Goal: Task Accomplishment & Management: Complete application form

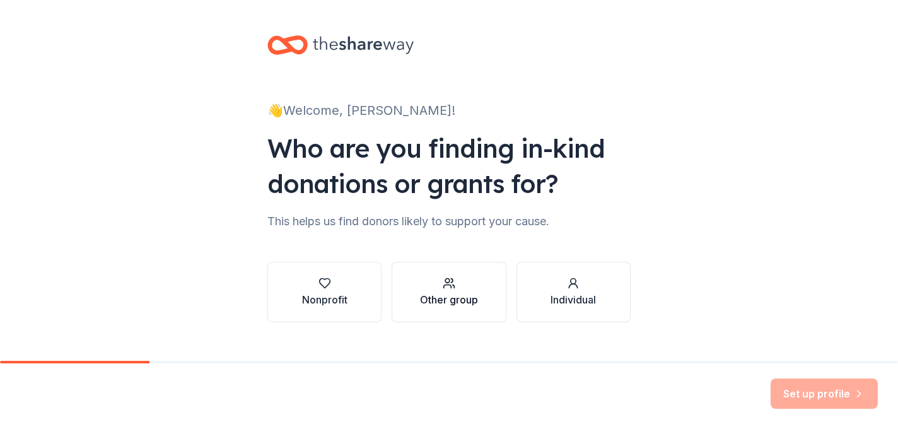
click at [447, 298] on div "Other group" at bounding box center [449, 299] width 58 height 15
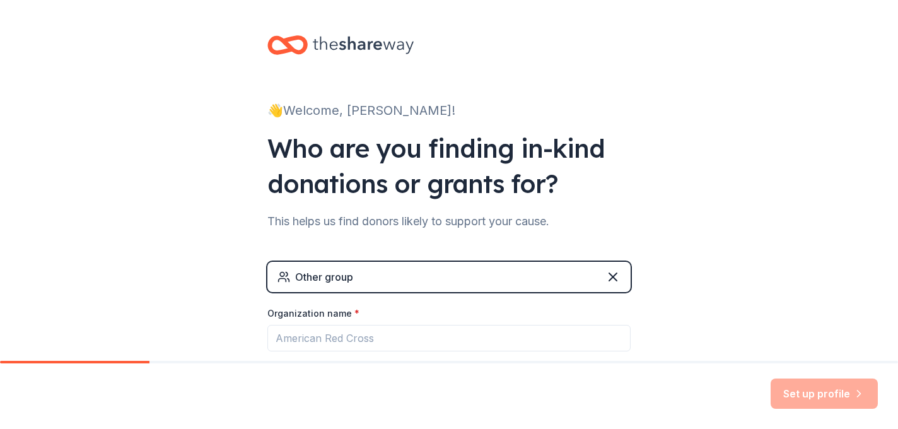
click at [420, 279] on div "Other group" at bounding box center [448, 277] width 363 height 30
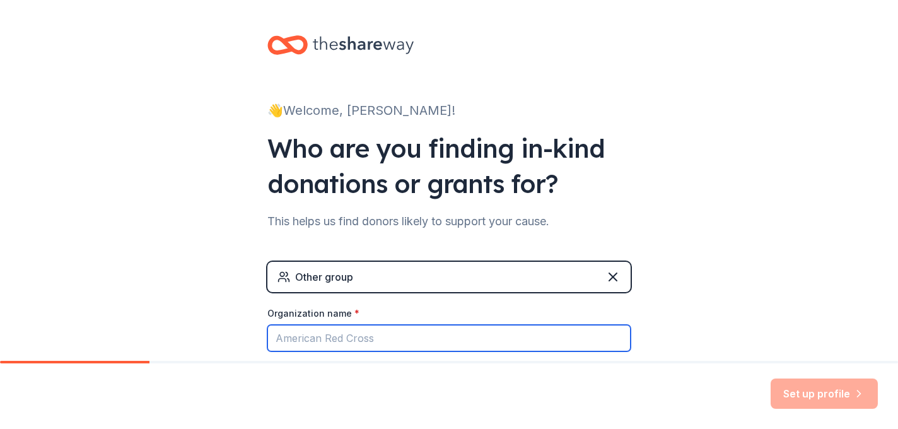
click at [392, 339] on input "Organization name *" at bounding box center [448, 338] width 363 height 26
click at [515, 333] on input "Top Tier Aviators" at bounding box center [448, 338] width 363 height 26
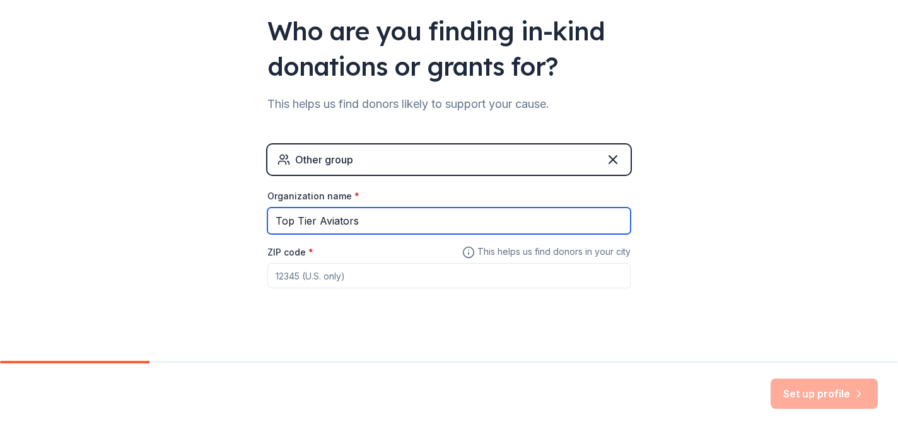
scroll to position [131, 0]
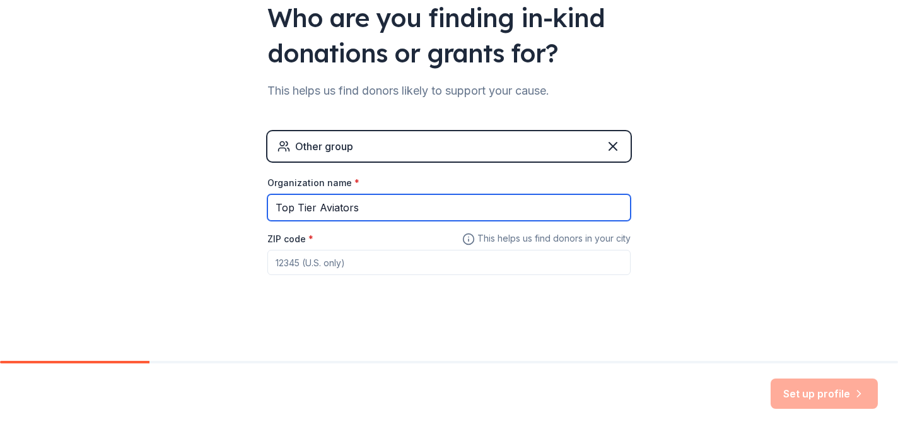
type input "Top Tier Aviators"
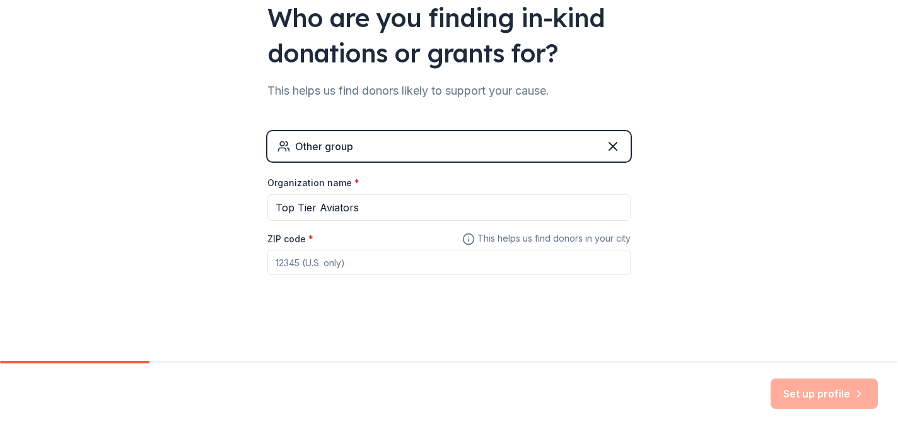
click at [394, 264] on input "ZIP code *" at bounding box center [448, 262] width 363 height 25
click at [796, 397] on button "Set up profile" at bounding box center [824, 393] width 107 height 30
click at [432, 261] on input "11719" at bounding box center [448, 262] width 363 height 25
type input "1171"
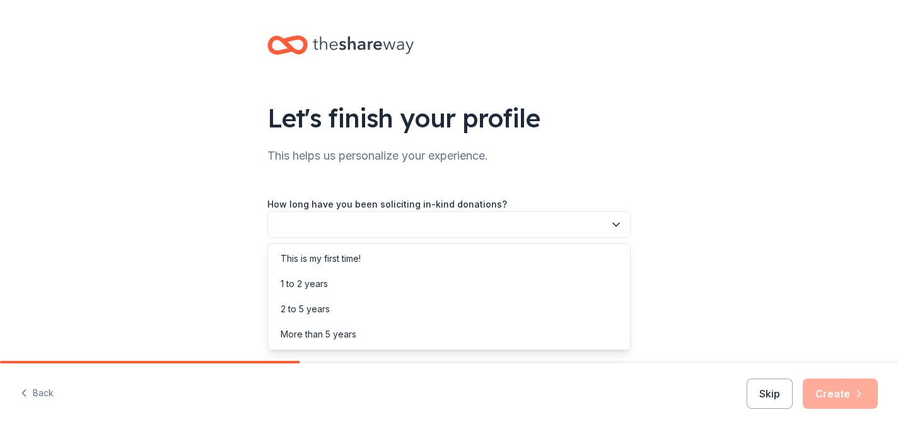
click at [477, 224] on button "button" at bounding box center [448, 224] width 363 height 26
click at [459, 254] on div "This is my first time!" at bounding box center [449, 258] width 357 height 25
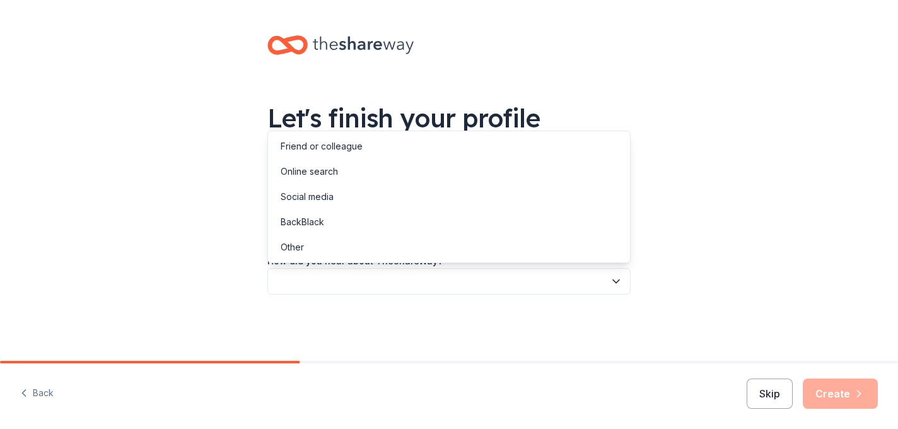
click at [456, 276] on button "button" at bounding box center [448, 281] width 363 height 26
click at [405, 174] on div "Online search" at bounding box center [449, 171] width 357 height 25
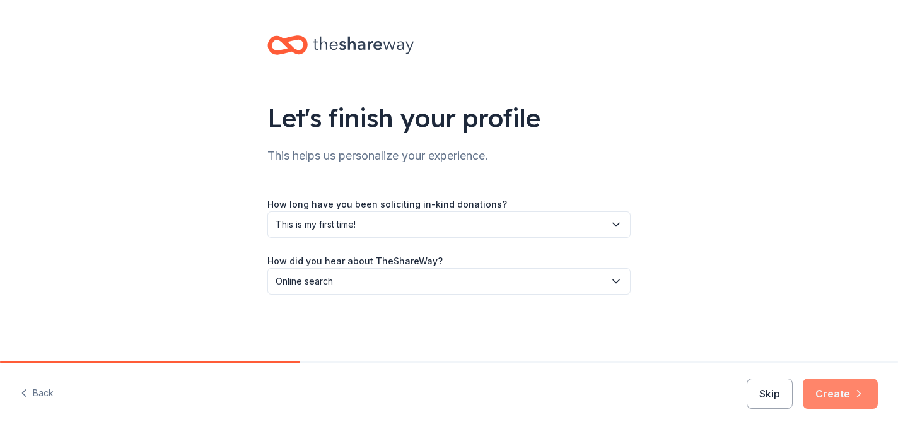
click at [831, 394] on button "Create" at bounding box center [840, 393] width 75 height 30
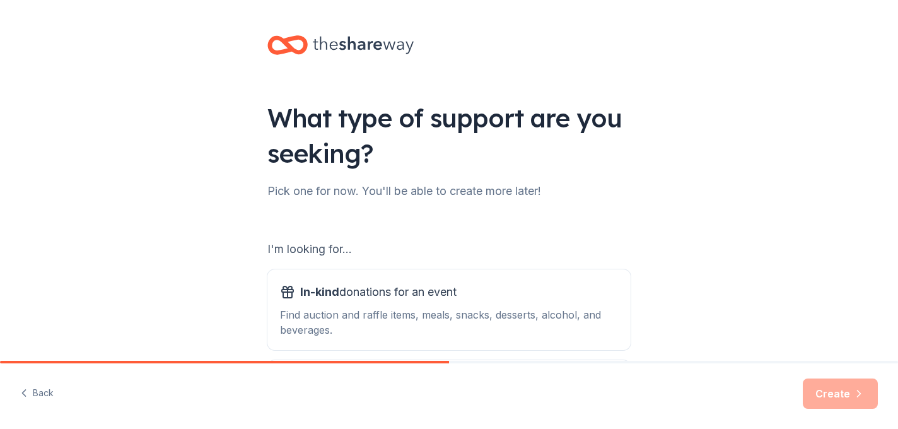
scroll to position [148, 0]
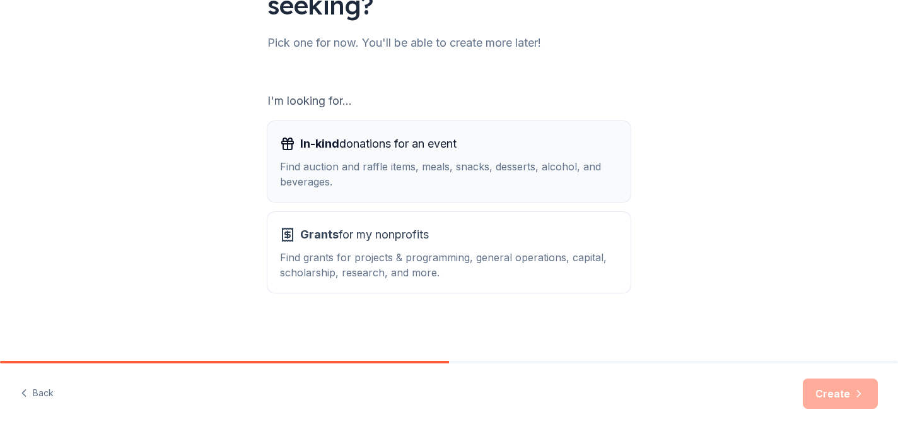
click at [460, 158] on div "In-kind donations for an event Find auction and raffle items, meals, snacks, de…" at bounding box center [449, 161] width 338 height 55
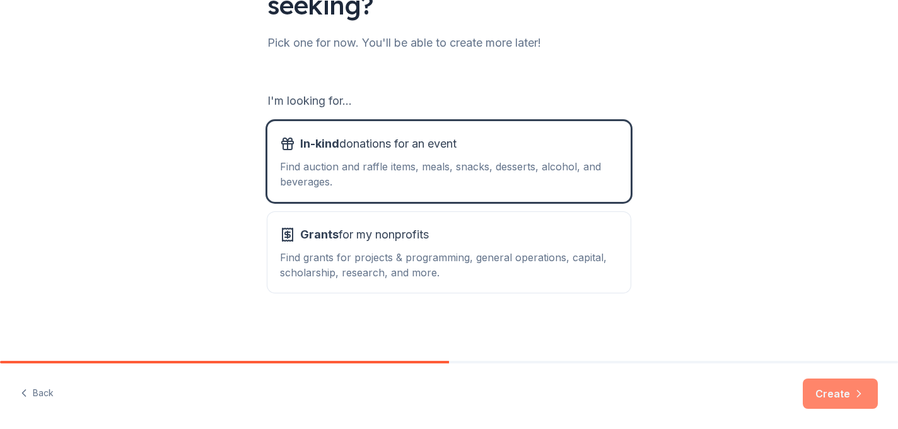
click at [855, 396] on icon "button" at bounding box center [859, 393] width 13 height 13
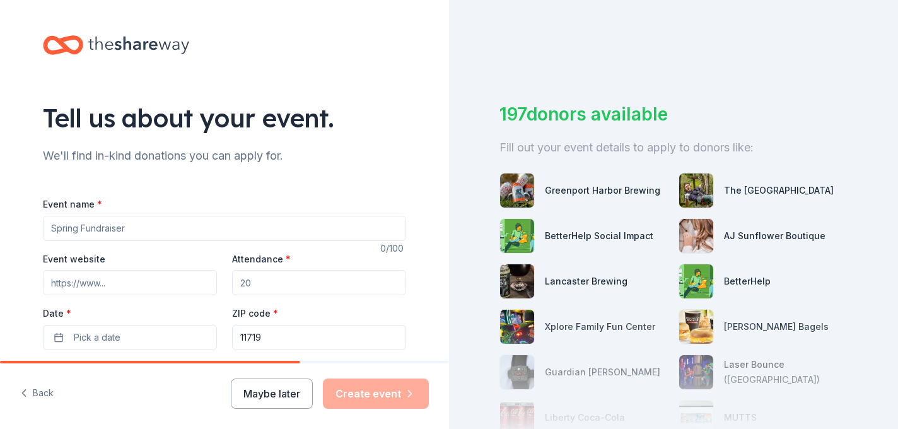
click at [271, 231] on input "Event name *" at bounding box center [224, 228] width 363 height 25
type input "Cornhole Tournament"
click at [327, 269] on div "Attendance *" at bounding box center [319, 273] width 174 height 45
drag, startPoint x: 310, startPoint y: 276, endPoint x: 236, endPoint y: 276, distance: 74.4
click at [236, 276] on input "Attendance *" at bounding box center [319, 282] width 174 height 25
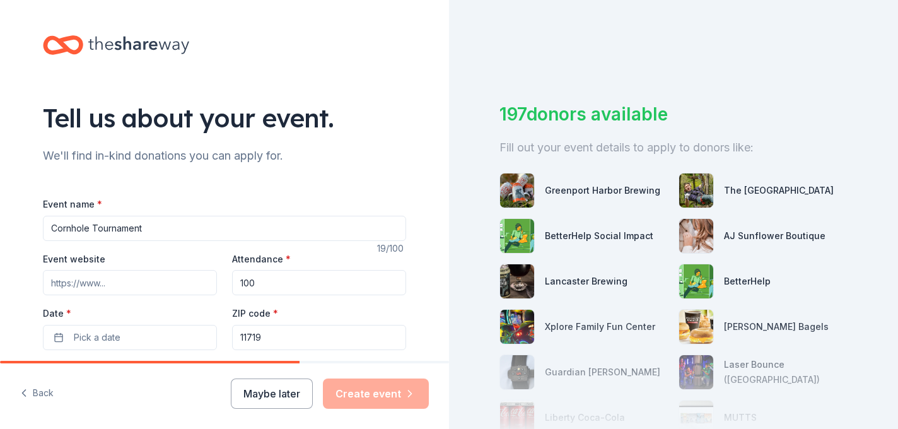
scroll to position [56, 0]
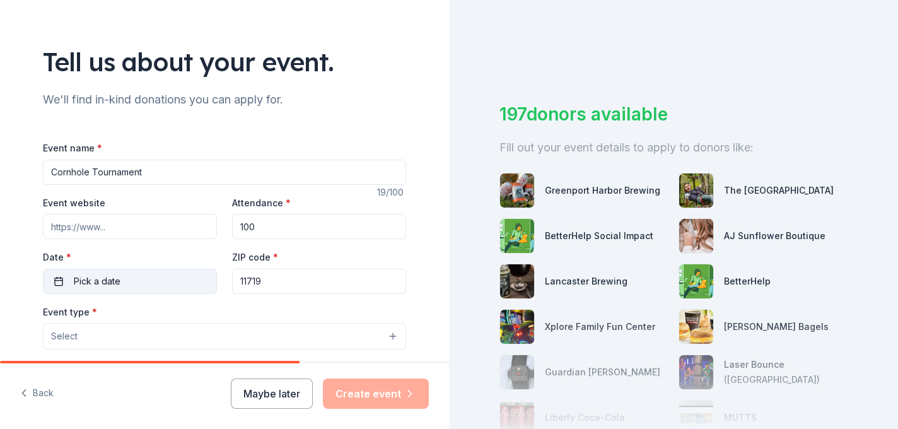
type input "100"
click at [168, 279] on button "Pick a date" at bounding box center [130, 281] width 174 height 25
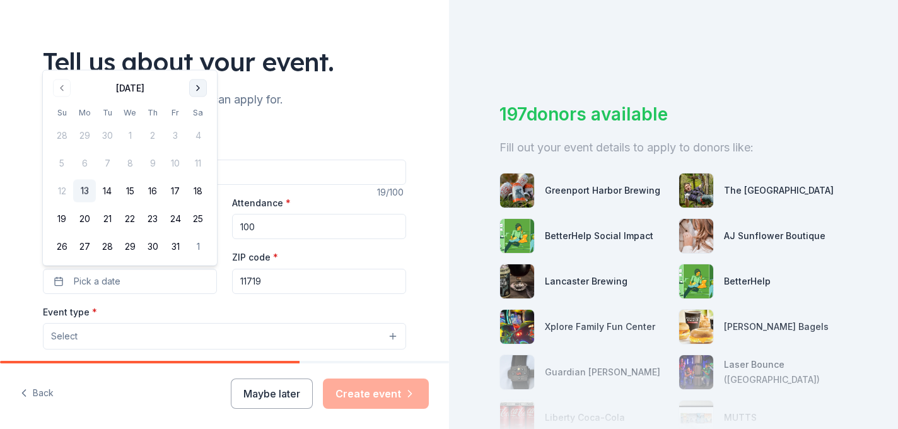
click at [201, 87] on button "Go to next month" at bounding box center [198, 88] width 18 height 18
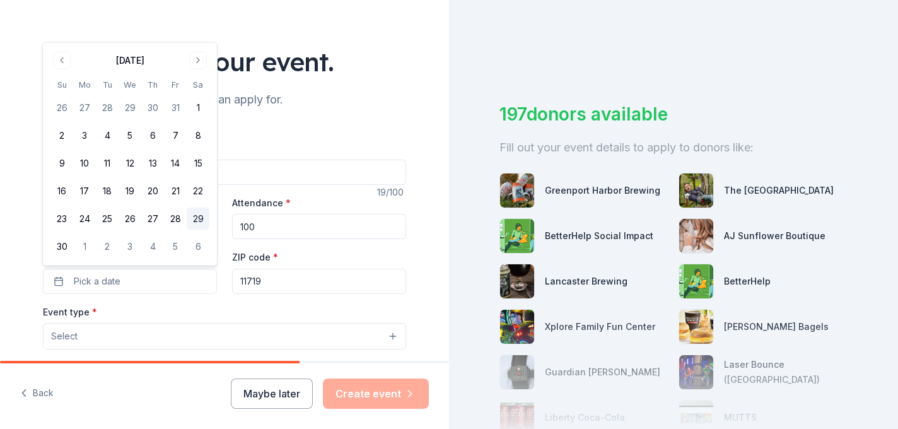
click at [201, 220] on button "29" at bounding box center [198, 218] width 23 height 23
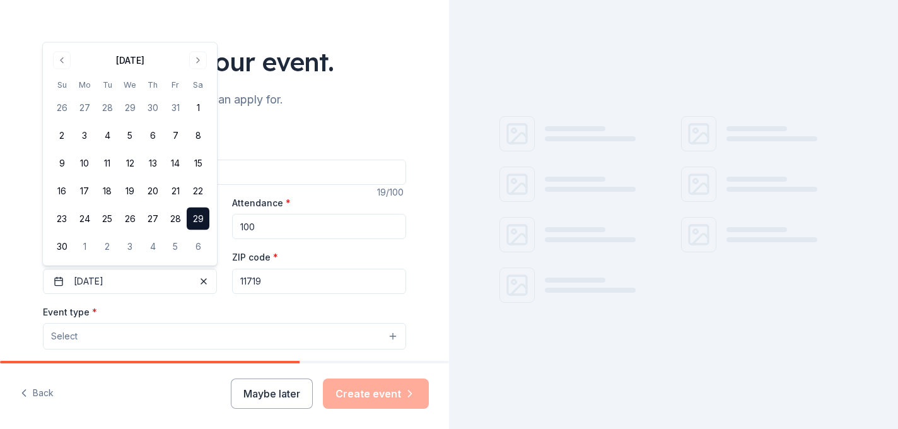
click at [284, 279] on input "11719" at bounding box center [319, 281] width 174 height 25
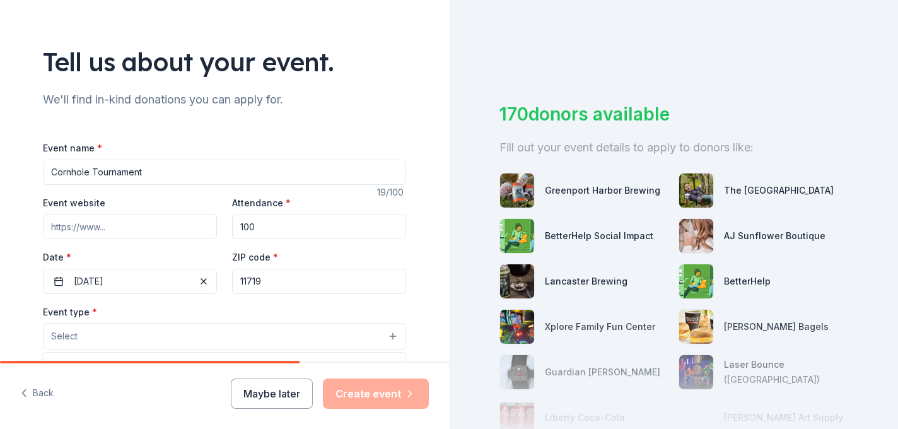
click at [192, 337] on button "Select" at bounding box center [224, 336] width 363 height 26
click at [232, 329] on button "Select" at bounding box center [224, 336] width 363 height 26
click at [394, 332] on button "Select" at bounding box center [224, 336] width 363 height 26
click at [254, 324] on button "Select" at bounding box center [224, 336] width 363 height 26
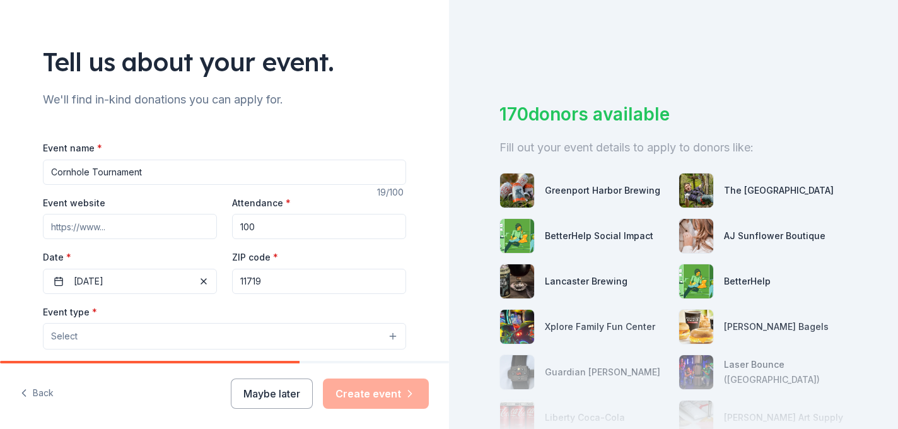
click at [250, 334] on button "Select" at bounding box center [224, 336] width 363 height 26
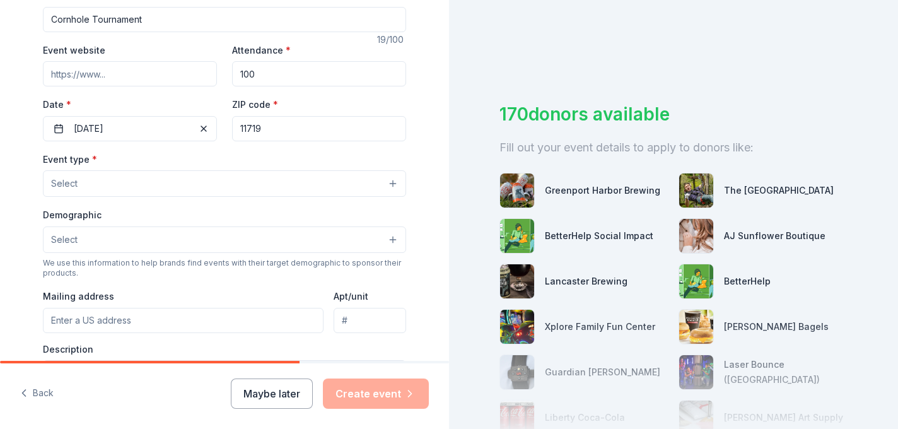
click at [152, 185] on button "Select" at bounding box center [224, 183] width 363 height 26
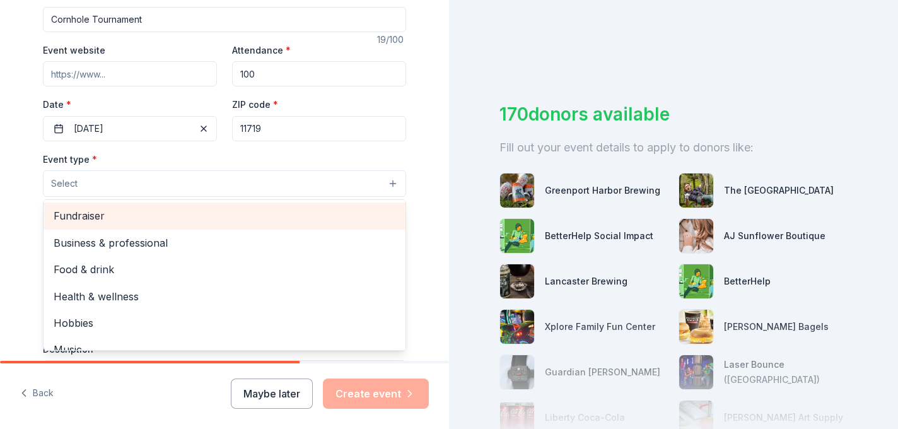
click at [143, 208] on span "Fundraiser" at bounding box center [225, 215] width 342 height 16
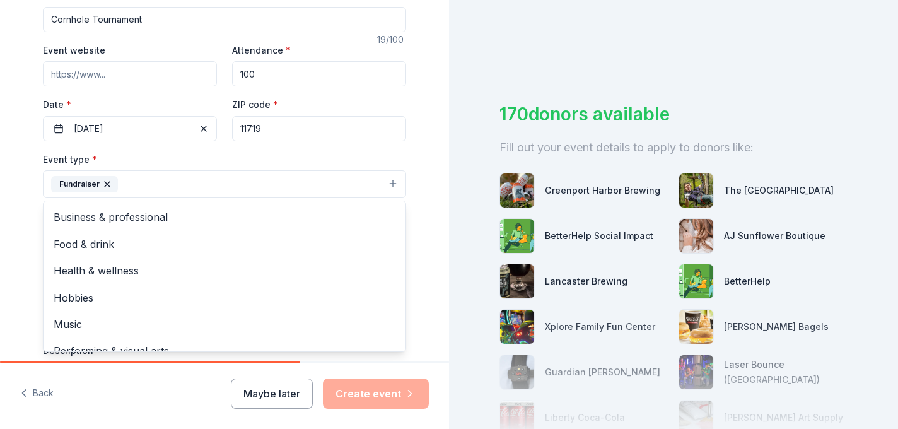
click at [27, 213] on div "Tell us about your event. We'll find in-kind donations you can apply for. Event…" at bounding box center [225, 211] width 404 height 841
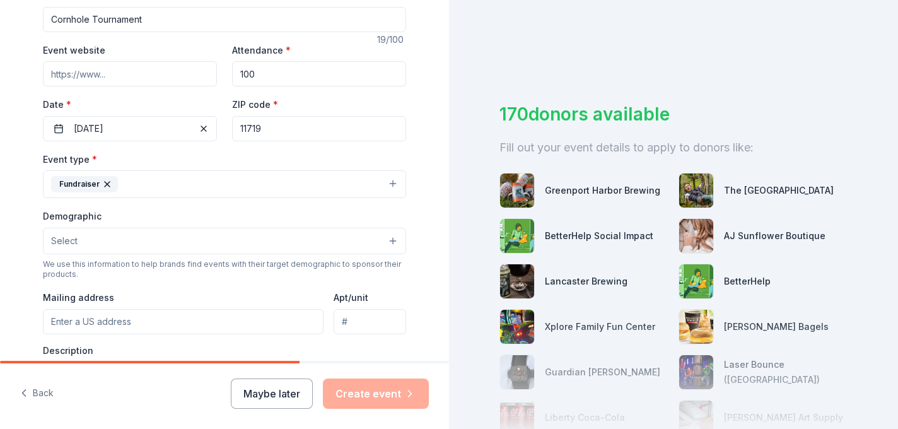
click at [75, 243] on span "Select" at bounding box center [64, 240] width 26 height 15
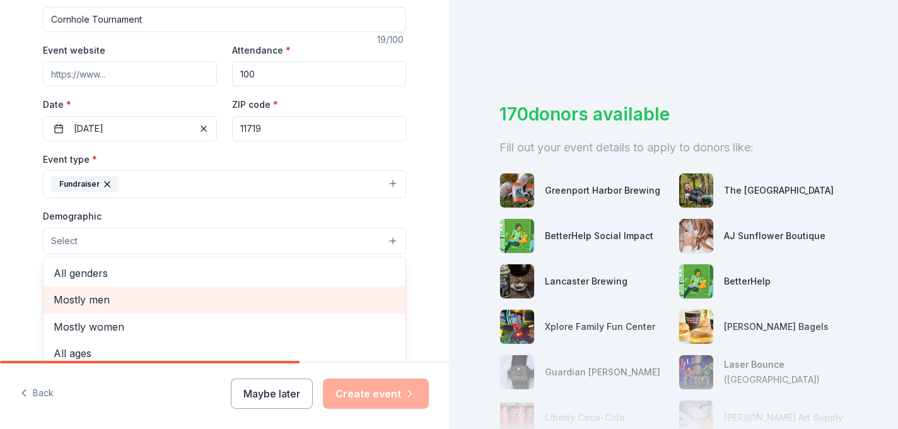
click at [76, 297] on span "Mostly men" at bounding box center [225, 299] width 342 height 16
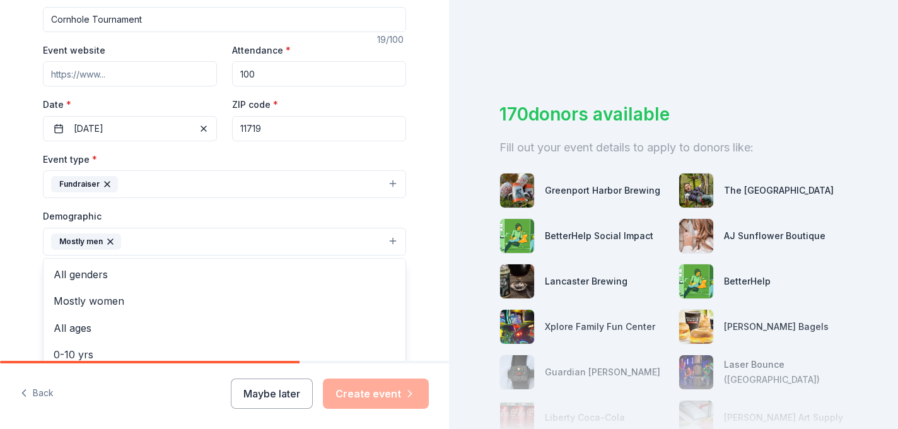
click at [24, 257] on div "Tell us about your event. We'll find in-kind donations you can apply for. Event…" at bounding box center [225, 212] width 404 height 842
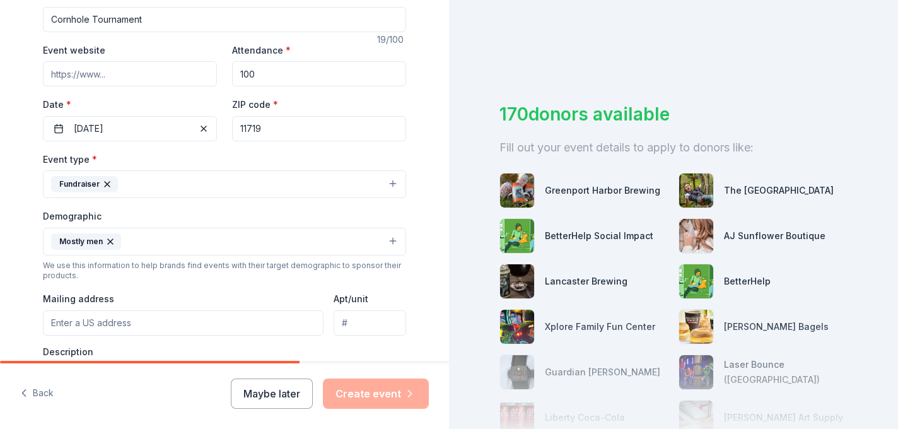
click at [107, 319] on input "Mailing address" at bounding box center [183, 322] width 281 height 25
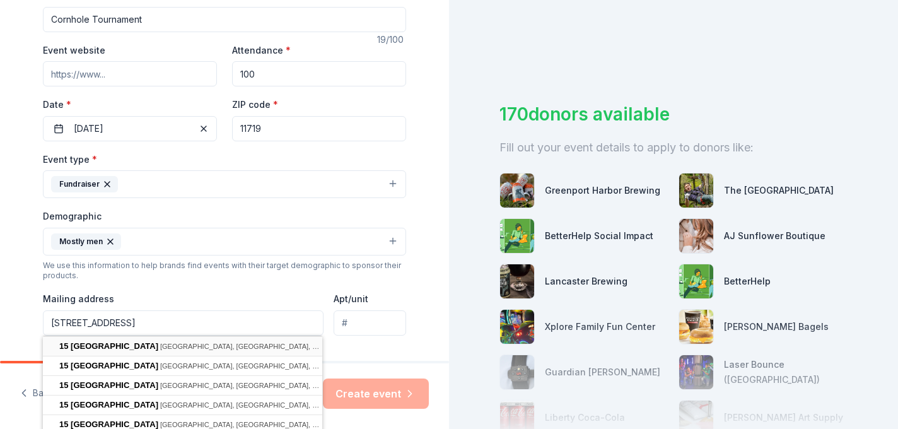
type input "15 Bay Road, Brookhaven, NY, 11719"
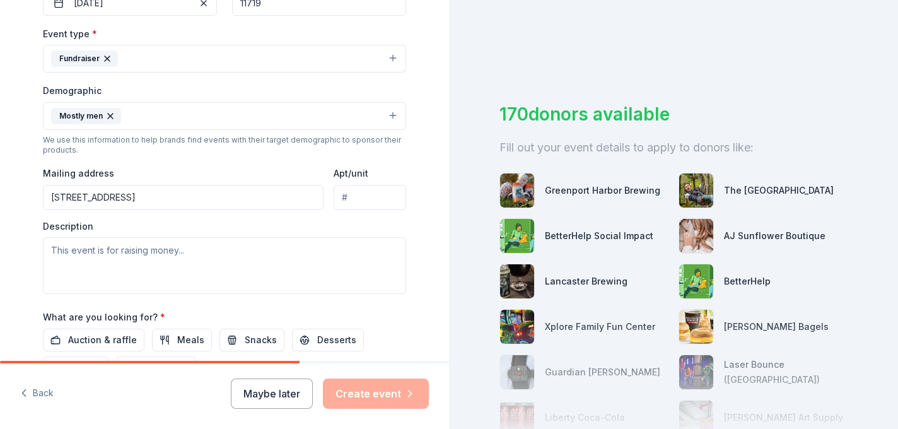
scroll to position [366, 0]
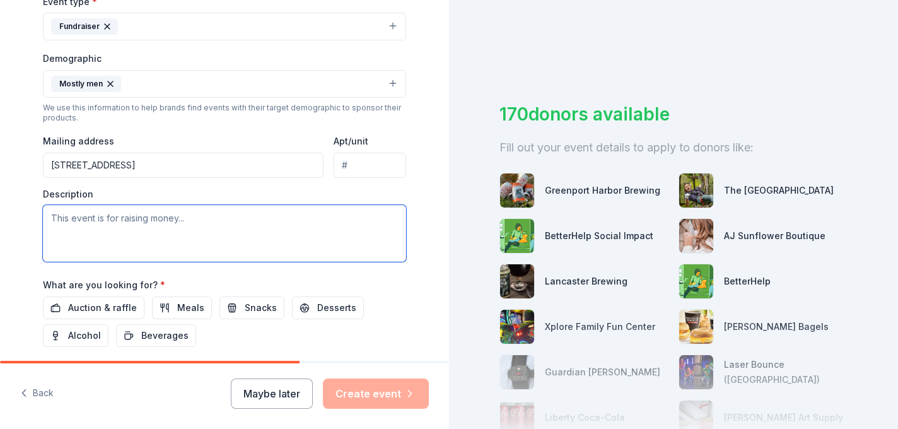
click at [198, 231] on textarea at bounding box center [224, 233] width 363 height 57
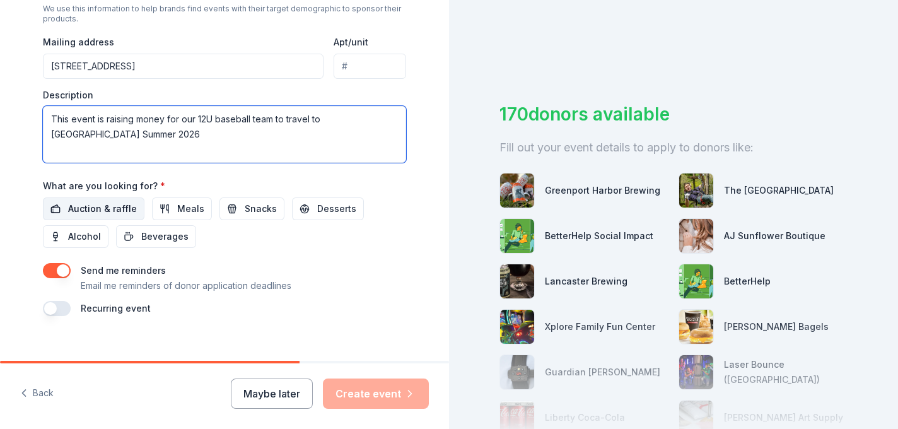
type textarea "This event is raising money for our 12U baseball team to travel to Cooperstown …"
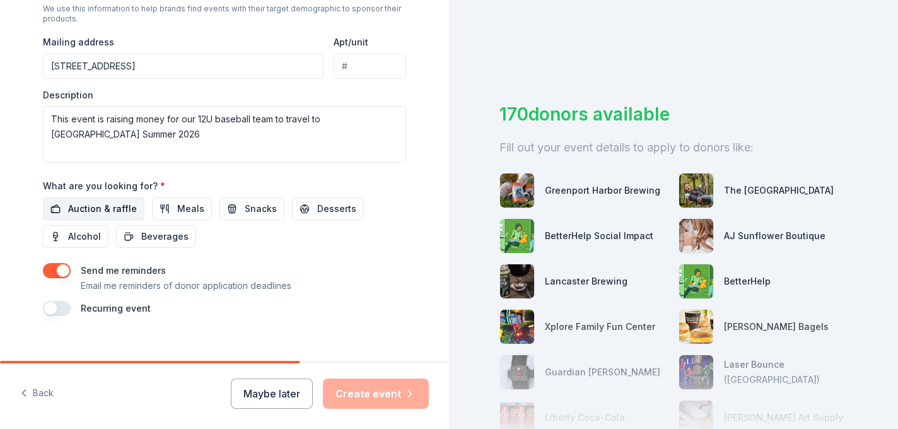
click at [108, 206] on span "Auction & raffle" at bounding box center [102, 208] width 69 height 15
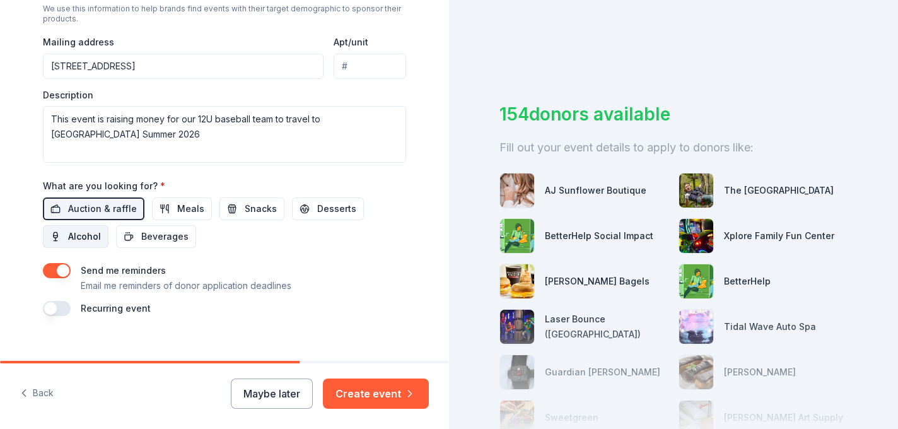
click at [96, 241] on span "Alcohol" at bounding box center [84, 236] width 33 height 15
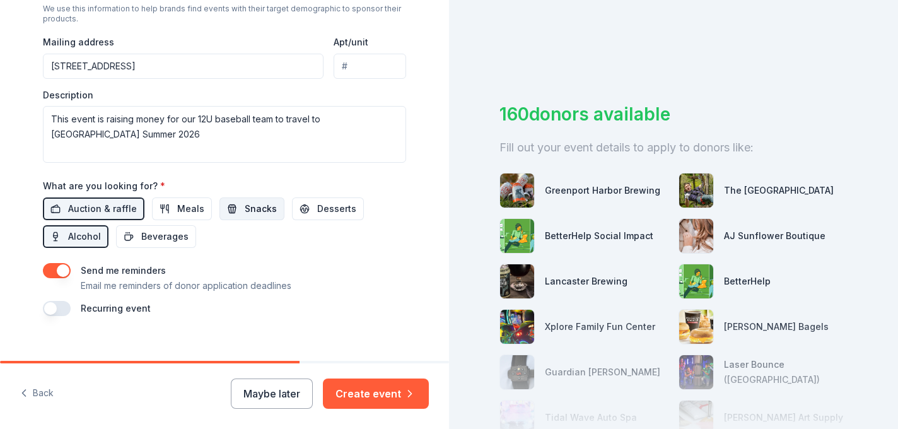
click at [251, 214] on span "Snacks" at bounding box center [261, 208] width 32 height 15
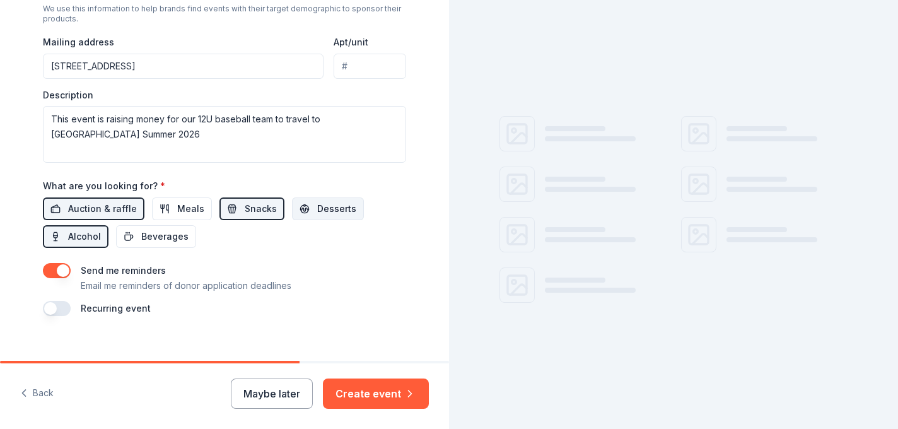
click at [313, 216] on button "Desserts" at bounding box center [328, 208] width 72 height 23
click at [184, 243] on button "Beverages" at bounding box center [156, 236] width 80 height 23
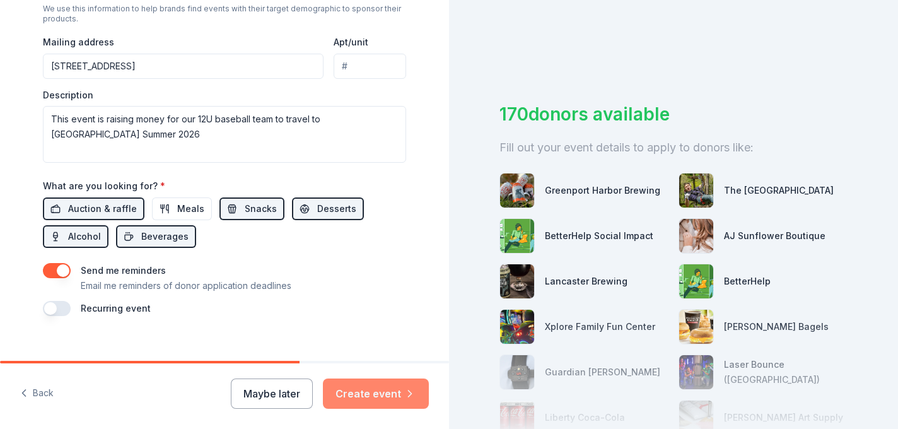
click at [384, 392] on button "Create event" at bounding box center [376, 393] width 106 height 30
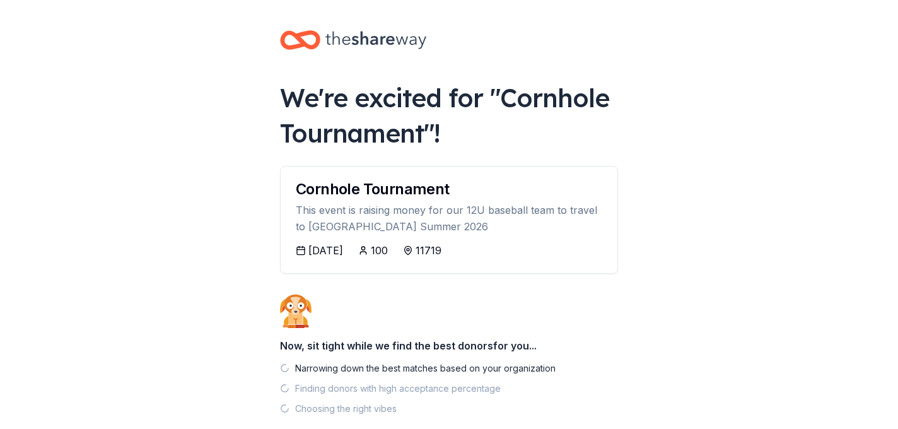
scroll to position [71, 0]
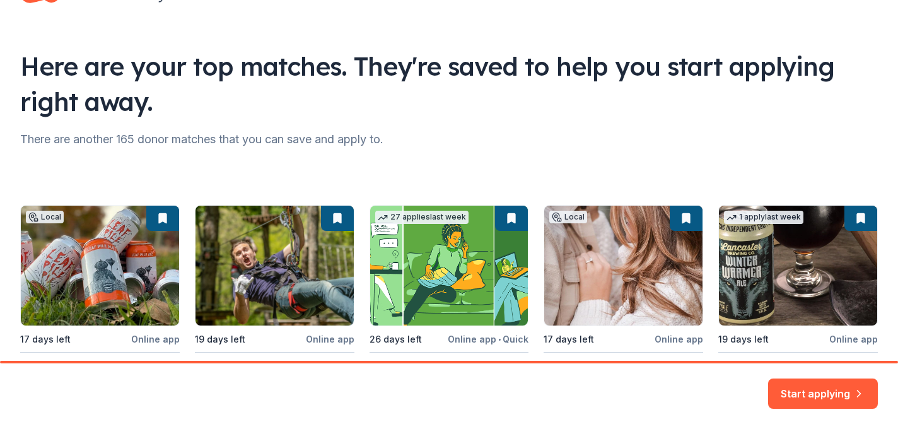
scroll to position [110, 0]
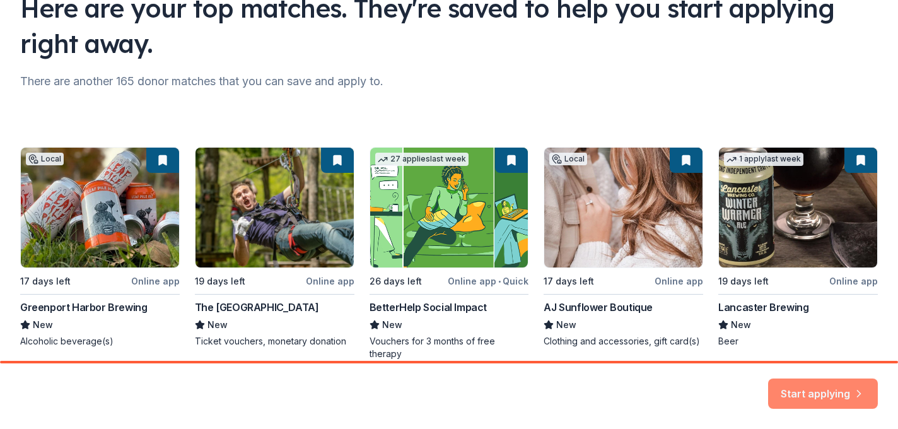
click at [809, 387] on button "Start applying" at bounding box center [823, 386] width 110 height 30
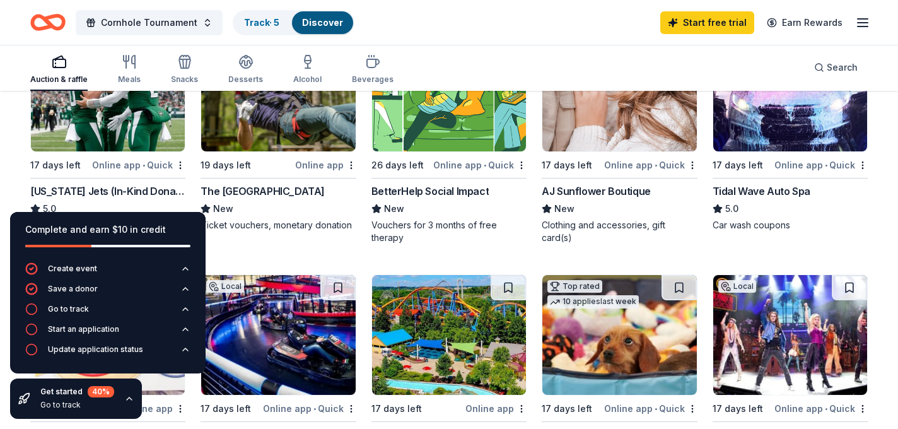
scroll to position [212, 0]
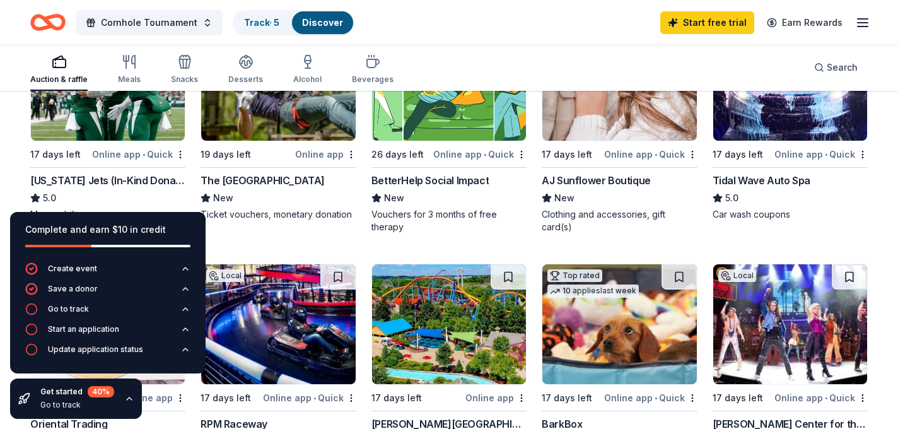
click at [162, 177] on div "New York Jets (In-Kind Donation)" at bounding box center [107, 180] width 155 height 15
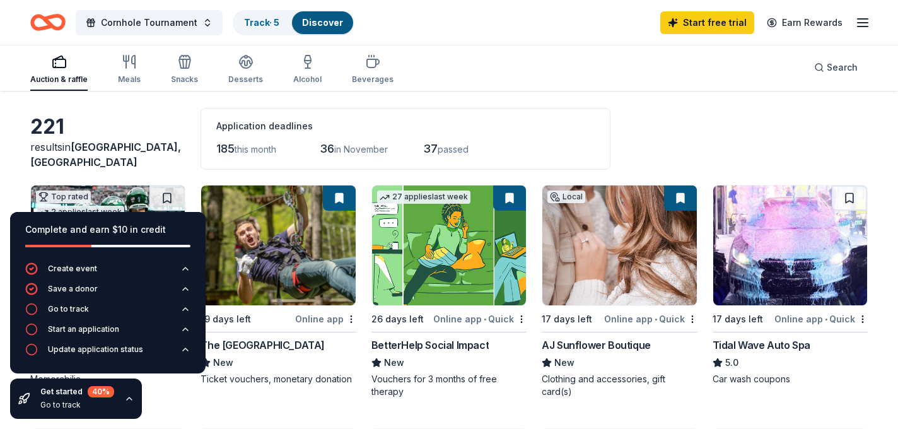
scroll to position [24, 0]
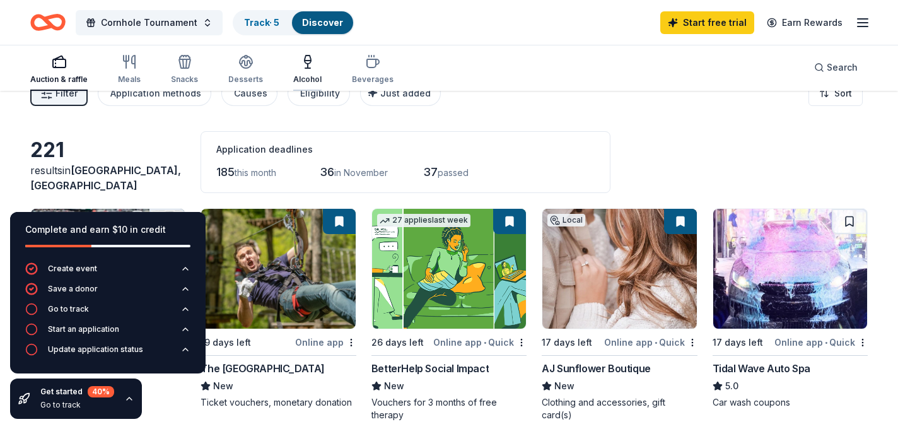
click at [302, 73] on div "Alcohol" at bounding box center [307, 69] width 28 height 30
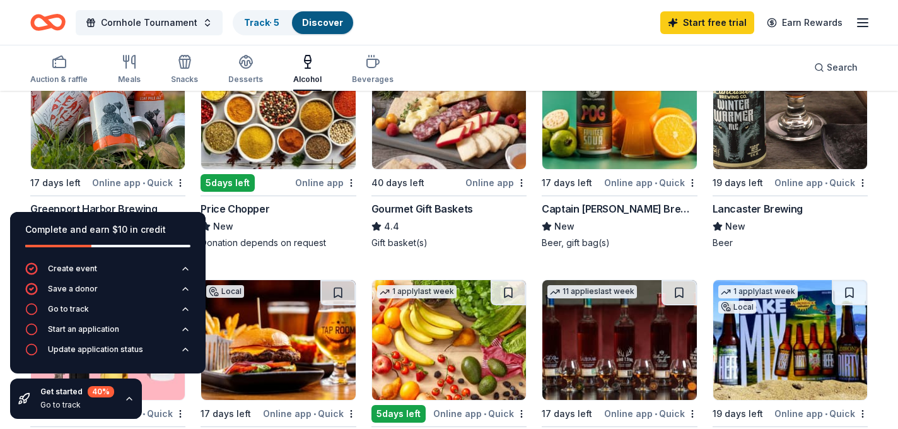
scroll to position [180, 0]
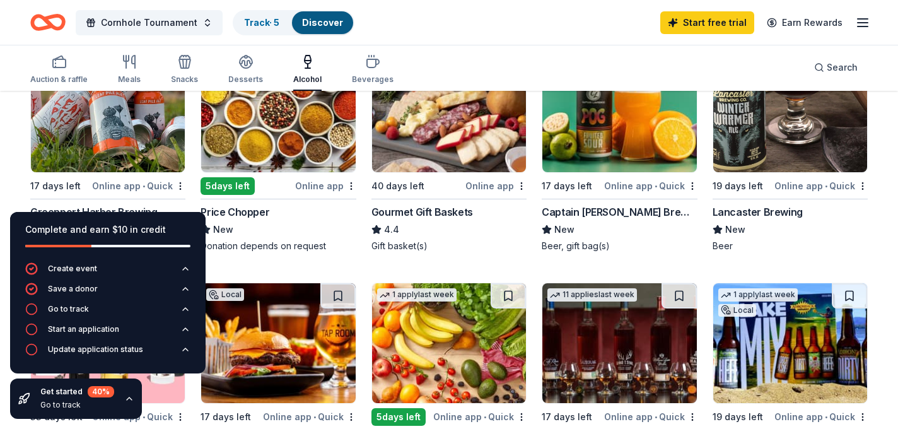
click at [762, 155] on img at bounding box center [790, 112] width 154 height 120
click at [582, 153] on img at bounding box center [619, 112] width 154 height 120
click at [425, 137] on img at bounding box center [449, 112] width 154 height 120
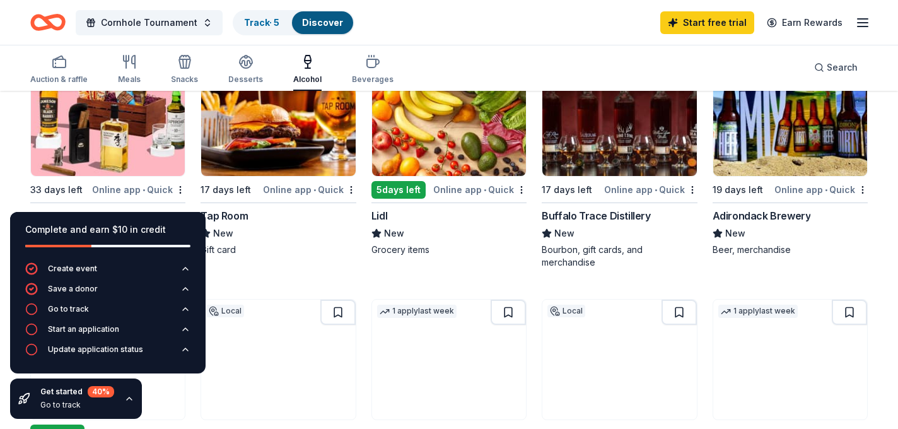
scroll to position [359, 0]
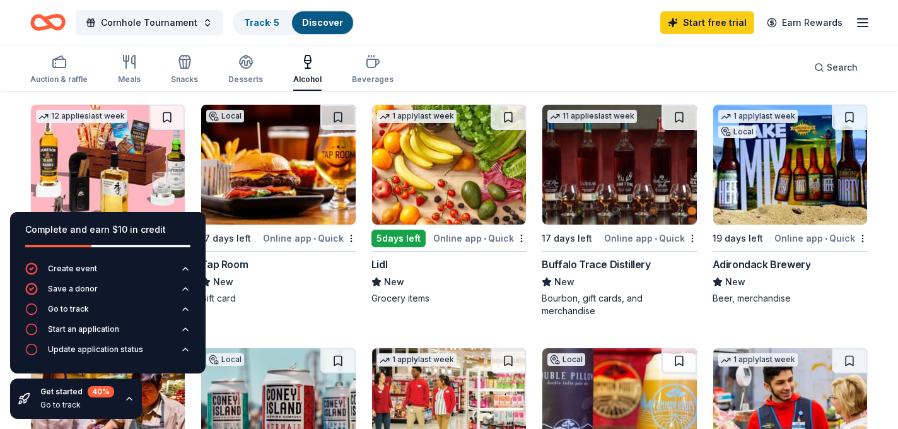
click at [151, 141] on img at bounding box center [108, 165] width 154 height 120
click at [281, 165] on img at bounding box center [278, 165] width 154 height 120
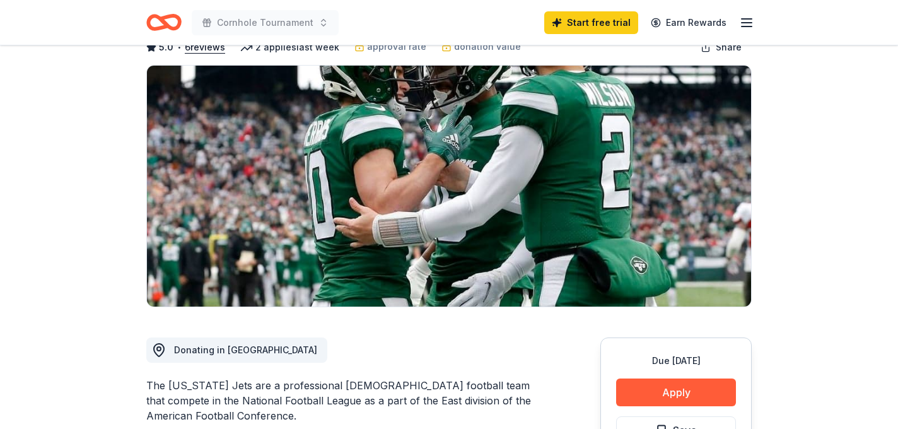
scroll to position [238, 0]
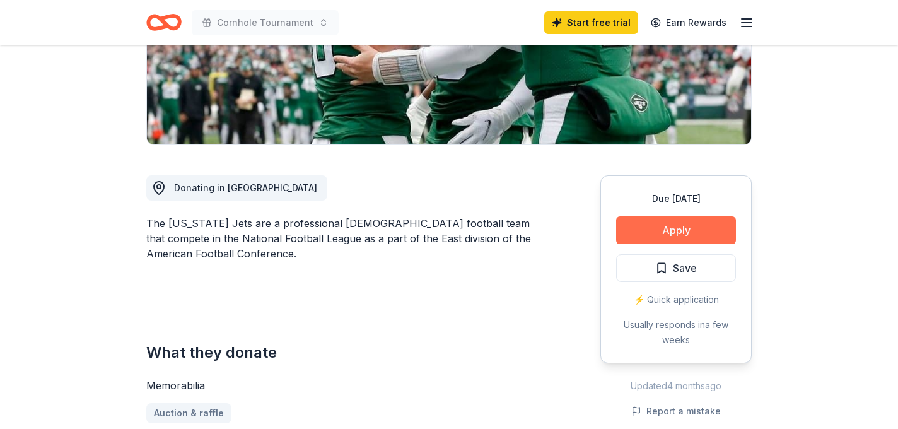
click at [698, 231] on button "Apply" at bounding box center [676, 230] width 120 height 28
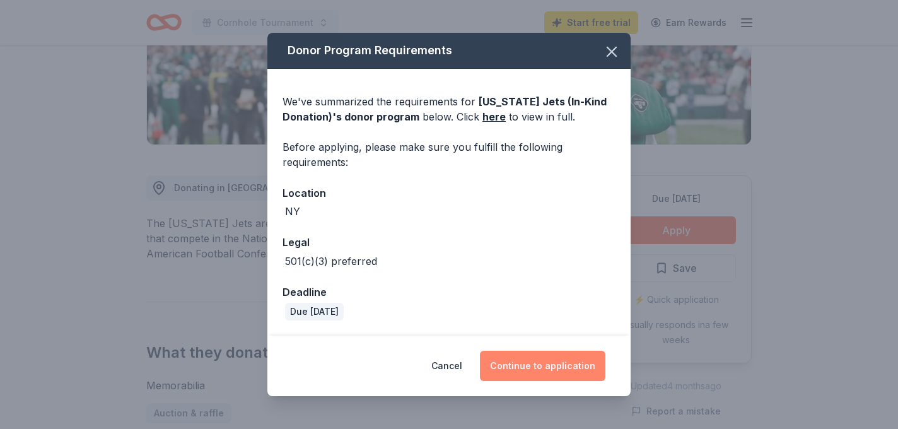
click at [553, 370] on button "Continue to application" at bounding box center [543, 366] width 126 height 30
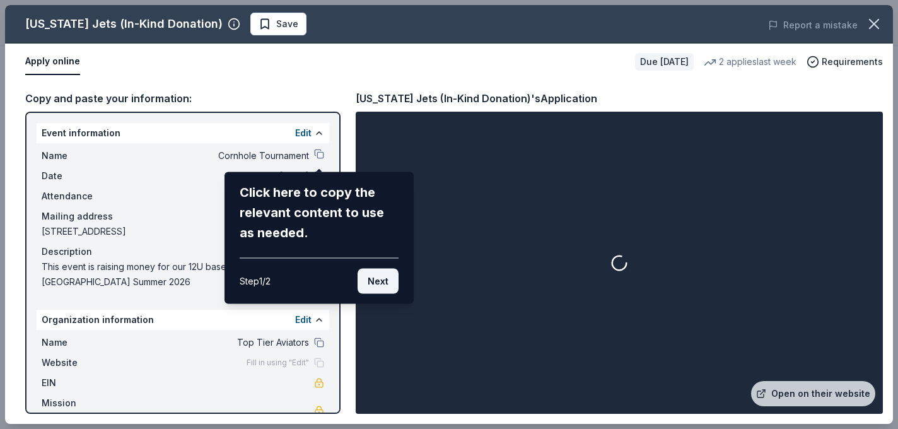
click at [382, 284] on button "Next" at bounding box center [378, 281] width 41 height 25
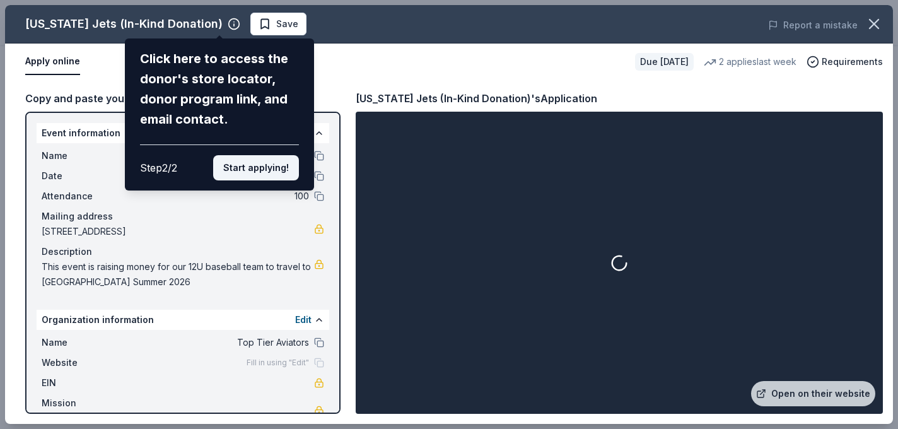
click at [255, 170] on button "Start applying!" at bounding box center [256, 167] width 86 height 25
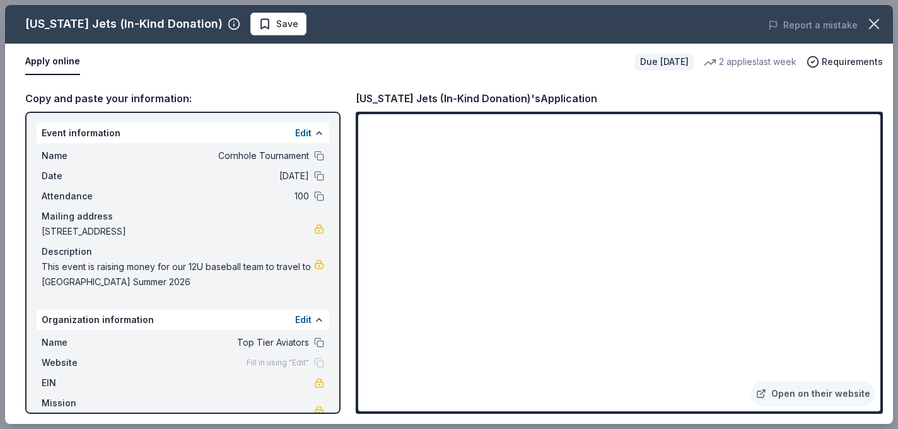
click at [699, 367] on div "New York Jets (In-Kind Donation) Save Report a mistake Apply online Due in 17 d…" at bounding box center [449, 214] width 888 height 419
click at [700, 387] on div "New York Jets (In-Kind Donation) Save Report a mistake Apply online Due in 17 d…" at bounding box center [449, 214] width 888 height 419
click at [699, 397] on div "New York Jets (In-Kind Donation) Save Report a mistake Apply online Due in 17 d…" at bounding box center [449, 214] width 888 height 419
click at [701, 392] on div "New York Jets (In-Kind Donation) Save Report a mistake Apply online Due in 17 d…" at bounding box center [449, 214] width 888 height 419
click at [863, 301] on div "New York Jets (In-Kind Donation) Save Report a mistake Apply online Due in 17 d…" at bounding box center [449, 214] width 888 height 419
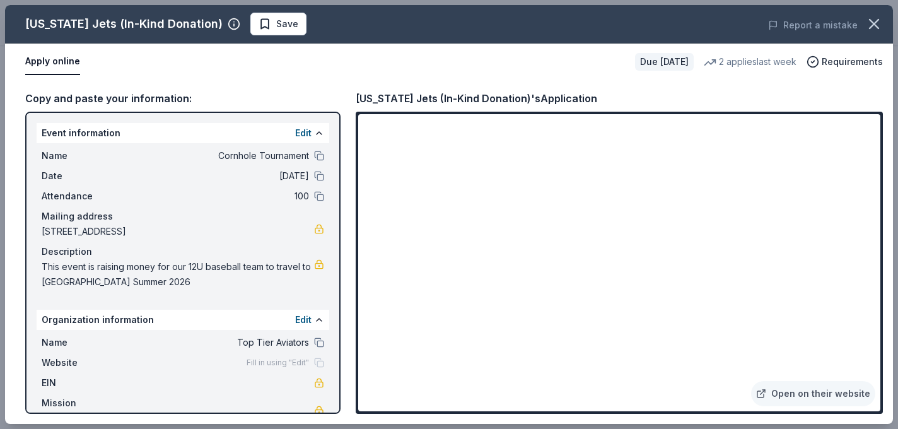
click at [857, 298] on div "New York Jets (In-Kind Donation) Save Report a mistake Apply online Due in 17 d…" at bounding box center [449, 214] width 888 height 419
click at [813, 385] on div "New York Jets (In-Kind Donation) Save Report a mistake Apply online Due in 17 d…" at bounding box center [449, 214] width 888 height 419
click at [860, 297] on div "New York Jets (In-Kind Donation) Save Report a mistake Apply online Due in 17 d…" at bounding box center [449, 214] width 888 height 419
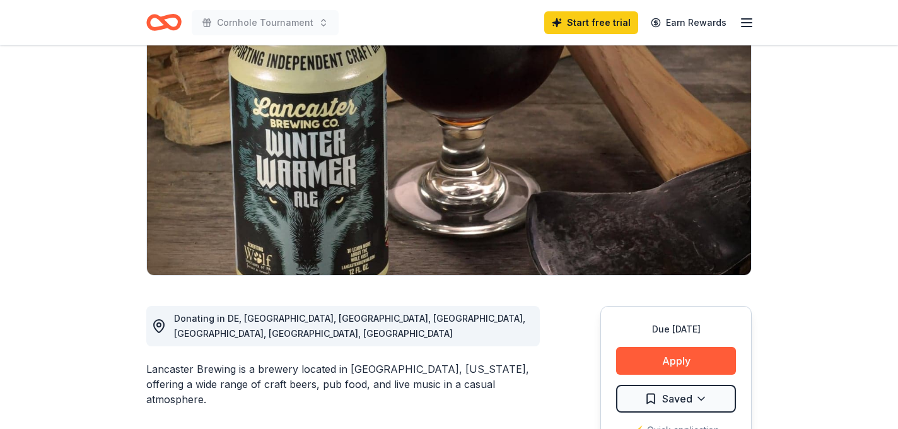
scroll to position [224, 0]
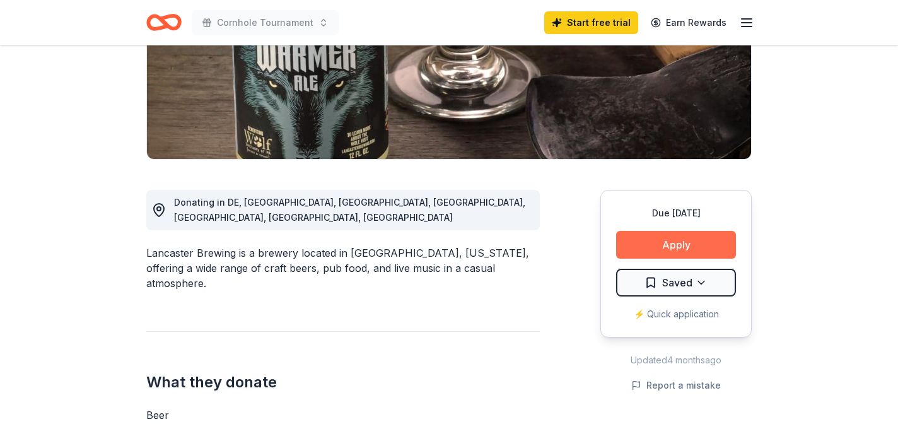
click at [657, 247] on button "Apply" at bounding box center [676, 245] width 120 height 28
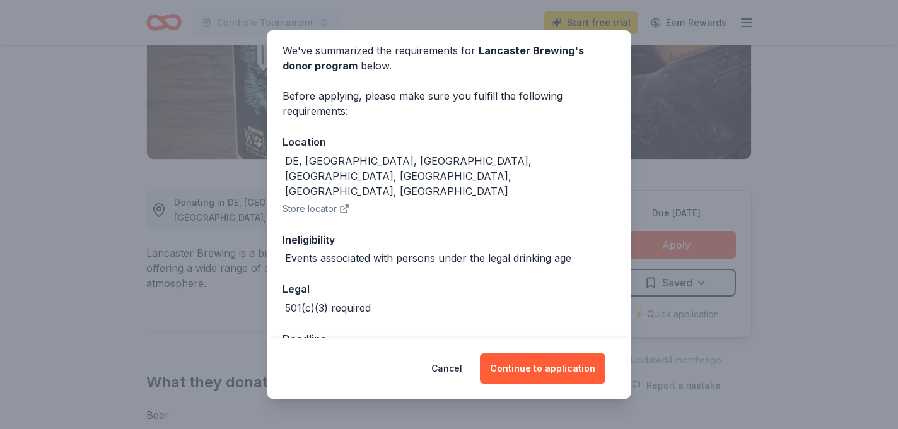
scroll to position [102, 0]
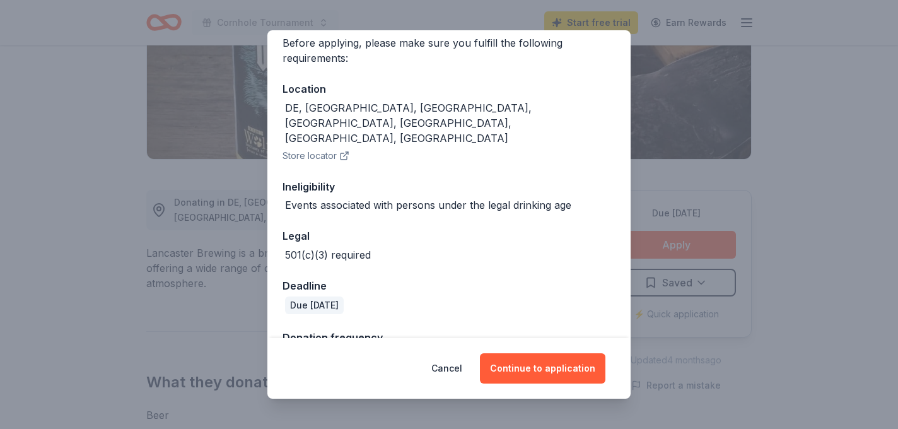
click at [703, 116] on div "Donor Program Requirements We've summarized the requirements for Lancaster Brew…" at bounding box center [449, 214] width 898 height 429
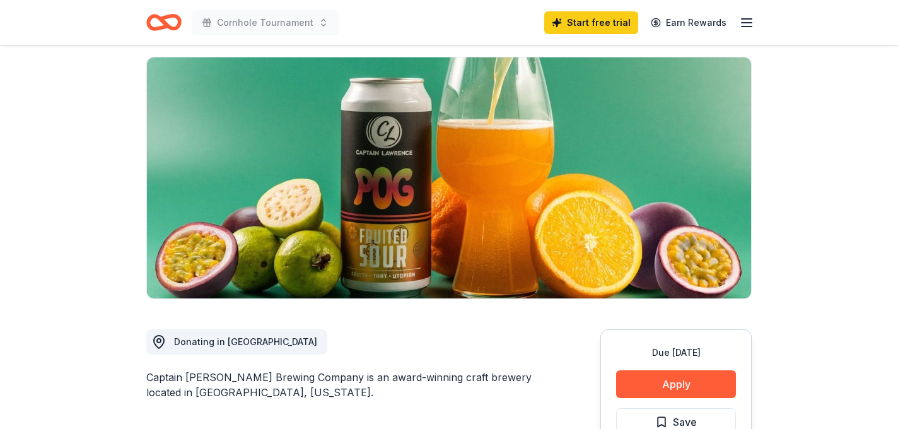
scroll to position [305, 0]
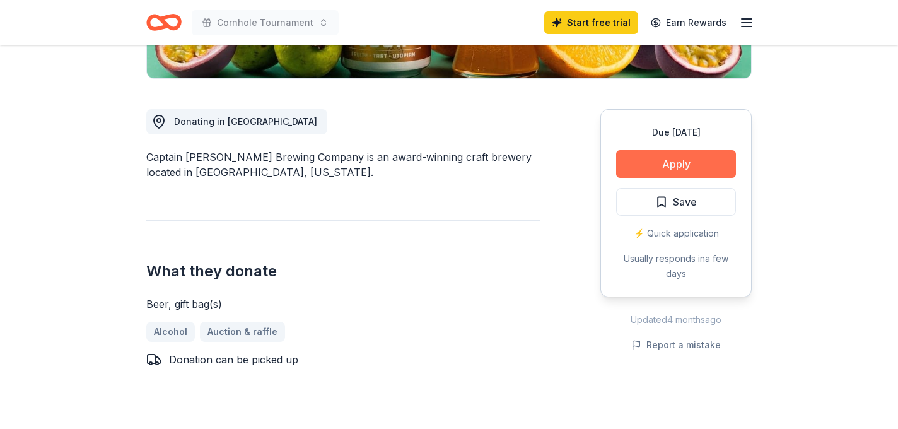
click at [670, 155] on button "Apply" at bounding box center [676, 164] width 120 height 28
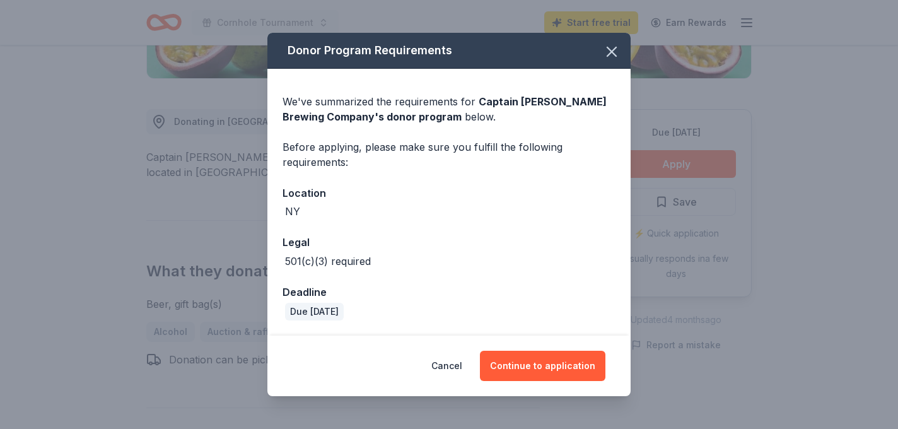
click at [222, 179] on div "Donor Program Requirements We've summarized the requirements for Captain [PERSO…" at bounding box center [449, 214] width 898 height 429
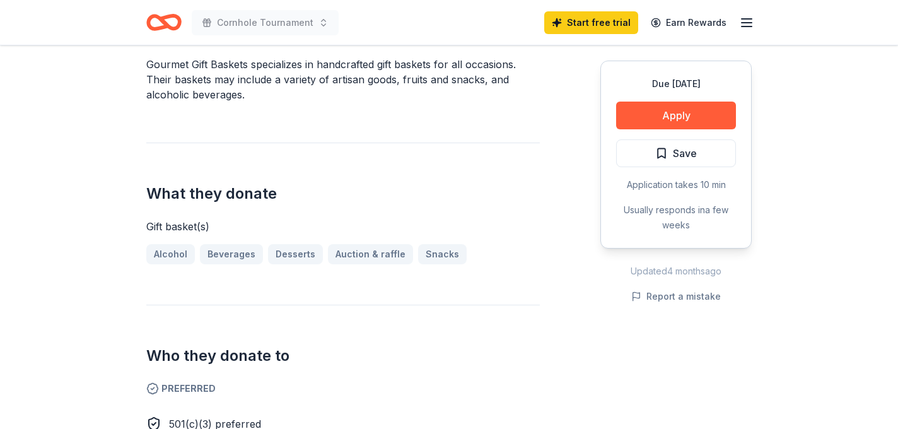
scroll to position [433, 0]
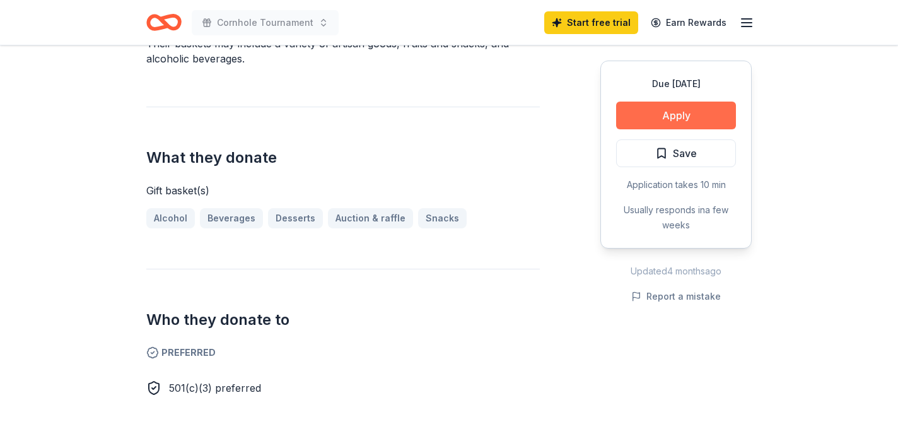
click at [655, 111] on button "Apply" at bounding box center [676, 116] width 120 height 28
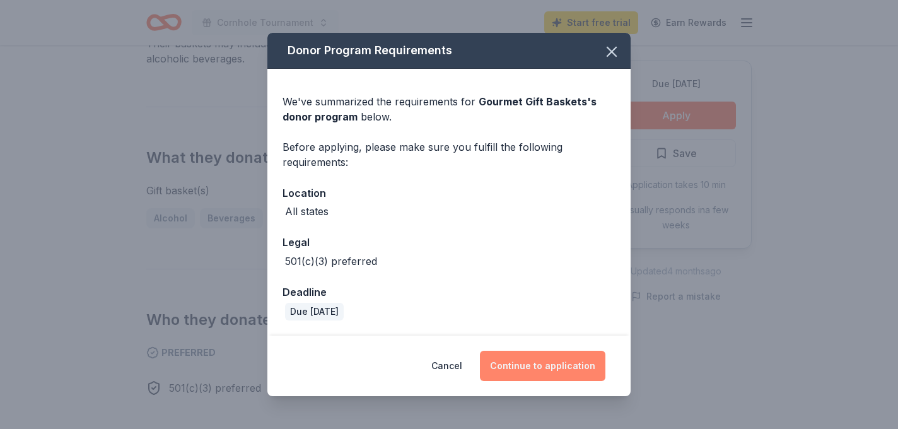
click at [544, 375] on button "Continue to application" at bounding box center [543, 366] width 126 height 30
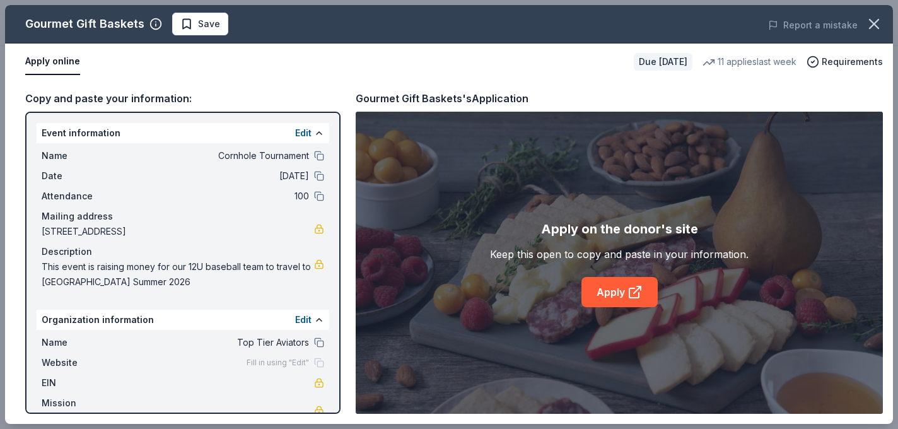
scroll to position [13, 0]
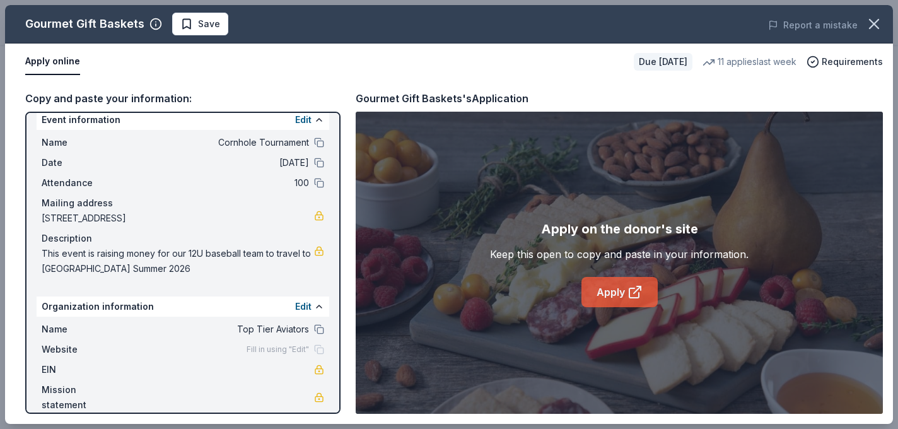
click at [628, 293] on icon at bounding box center [635, 291] width 15 height 15
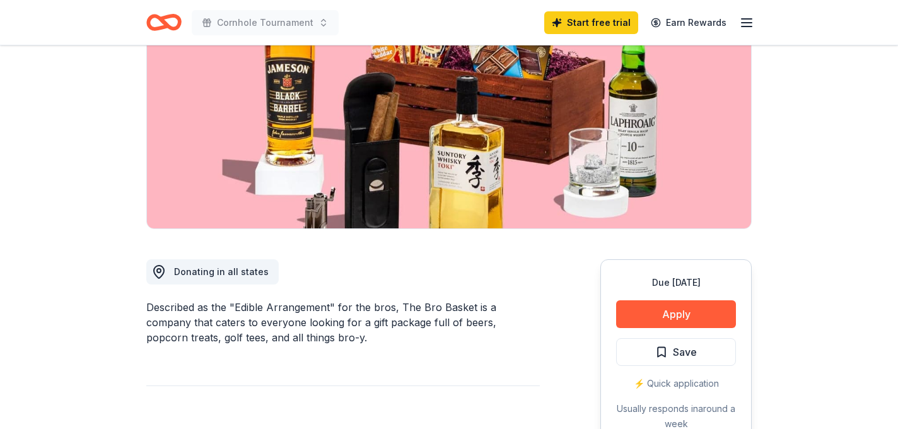
scroll to position [316, 0]
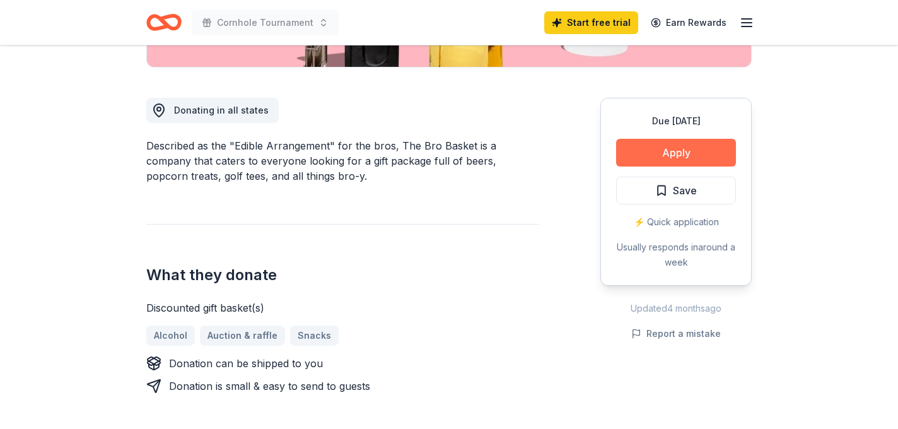
click at [663, 151] on button "Apply" at bounding box center [676, 153] width 120 height 28
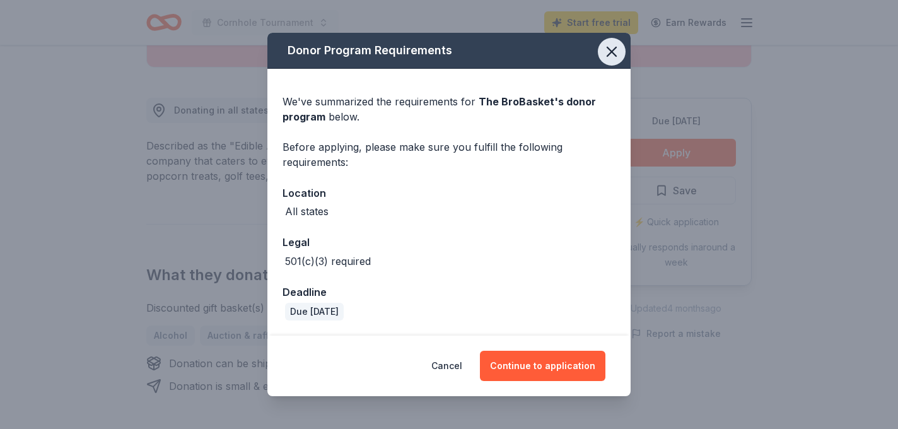
click at [615, 49] on icon "button" at bounding box center [611, 51] width 9 height 9
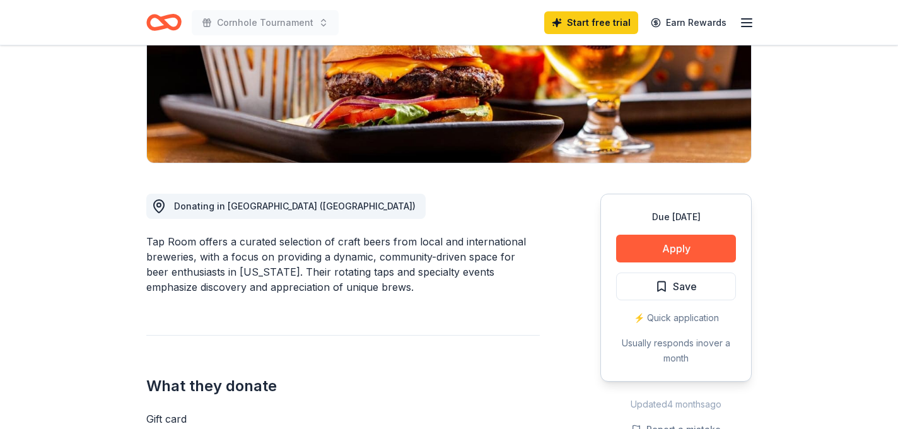
scroll to position [248, 0]
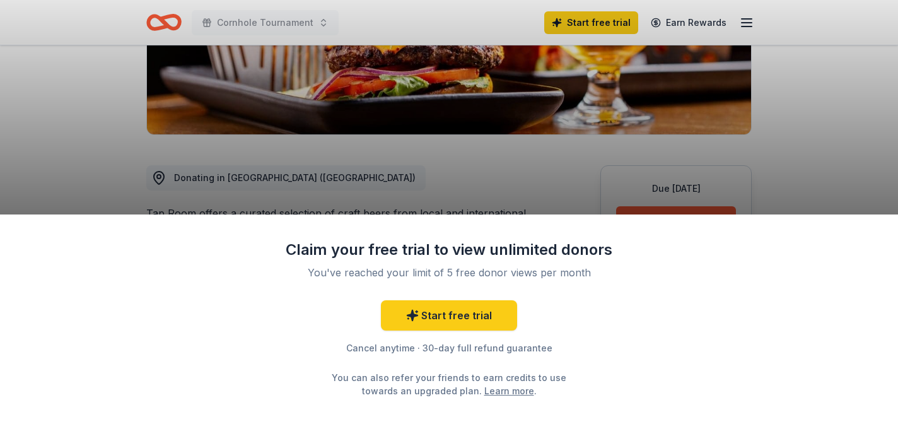
click at [669, 206] on div "Claim your free trial to view unlimited donors You've reached your limit of 5 f…" at bounding box center [449, 214] width 898 height 429
click at [662, 211] on div "Claim your free trial to view unlimited donors You've reached your limit of 5 f…" at bounding box center [449, 214] width 898 height 429
click at [477, 323] on link "Start free trial" at bounding box center [449, 315] width 136 height 30
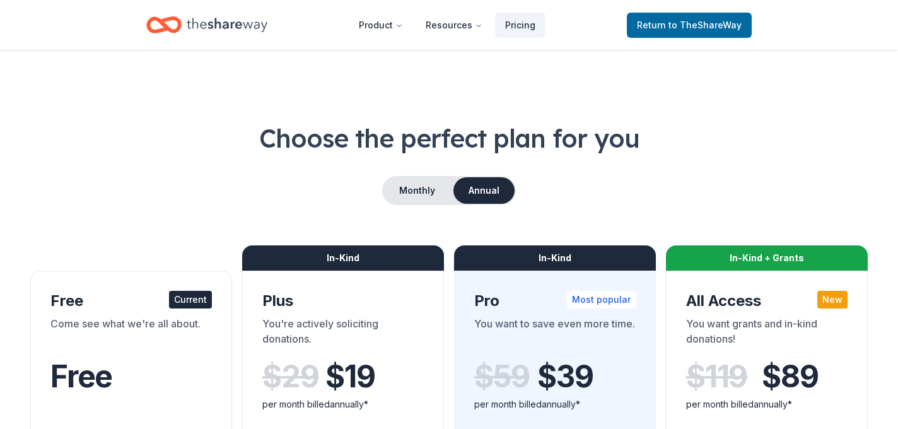
click at [387, 309] on div "Plus" at bounding box center [342, 301] width 161 height 20
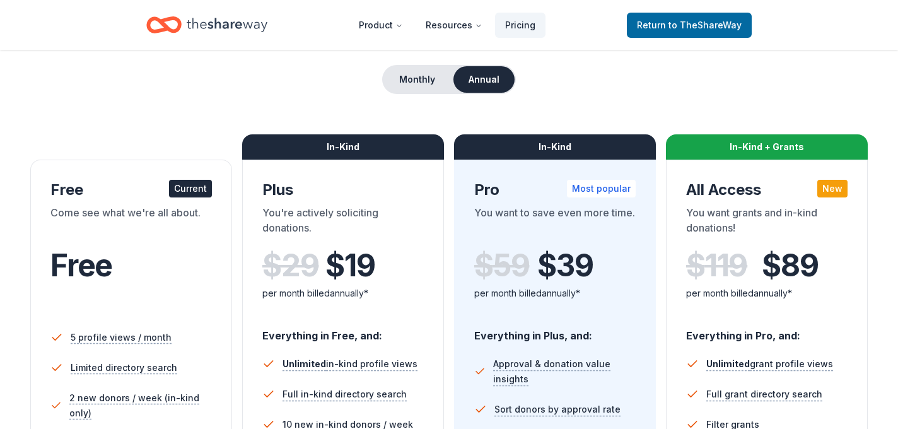
scroll to position [124, 0]
